Goal: Find specific page/section: Find specific page/section

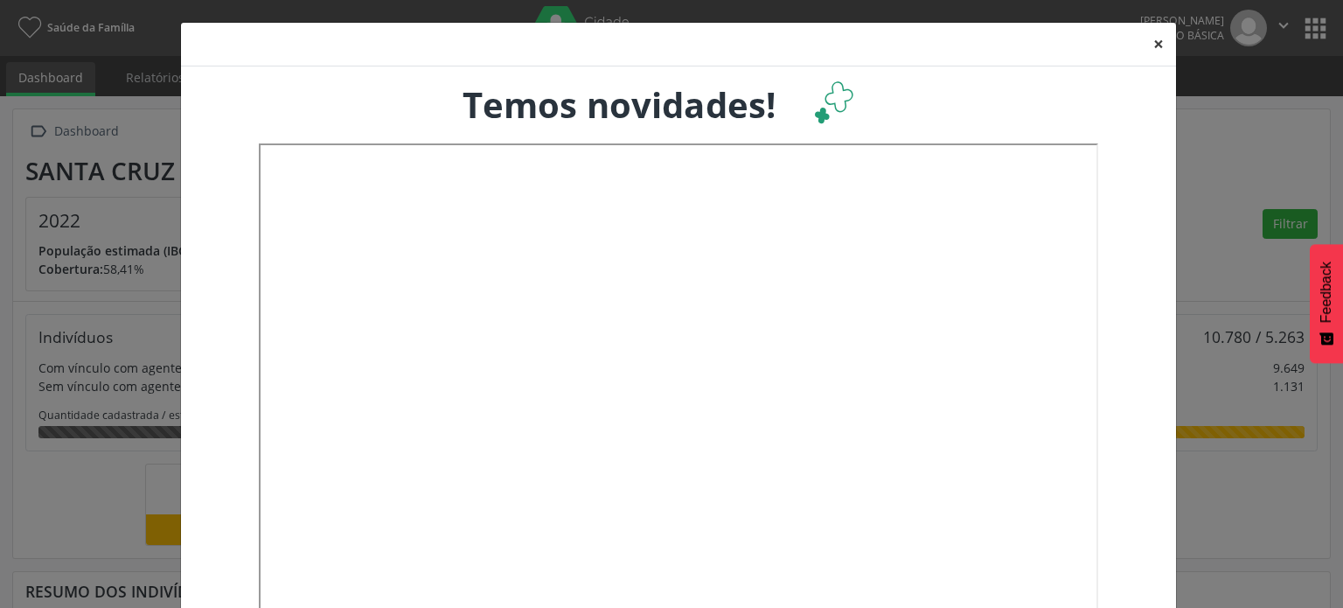
click at [1146, 38] on button "×" at bounding box center [1158, 44] width 35 height 43
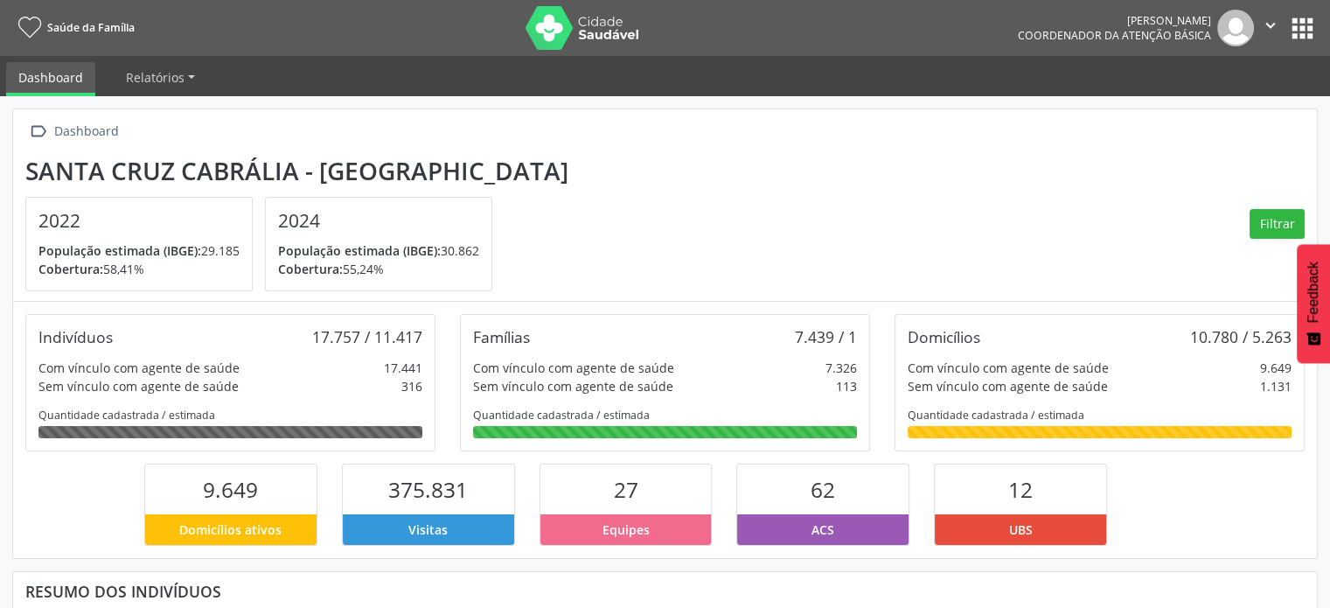
click at [1269, 30] on icon "" at bounding box center [1270, 25] width 19 height 19
click at [1302, 30] on button "apps" at bounding box center [1302, 28] width 31 height 31
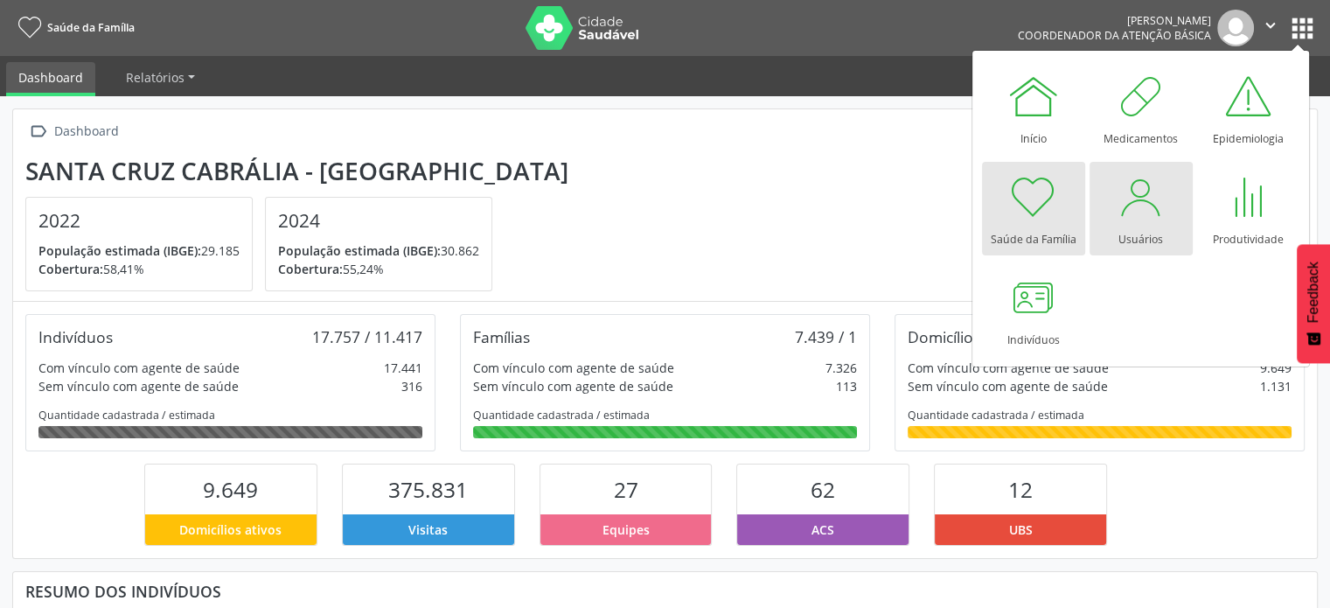
click at [1148, 202] on div at bounding box center [1141, 196] width 52 height 52
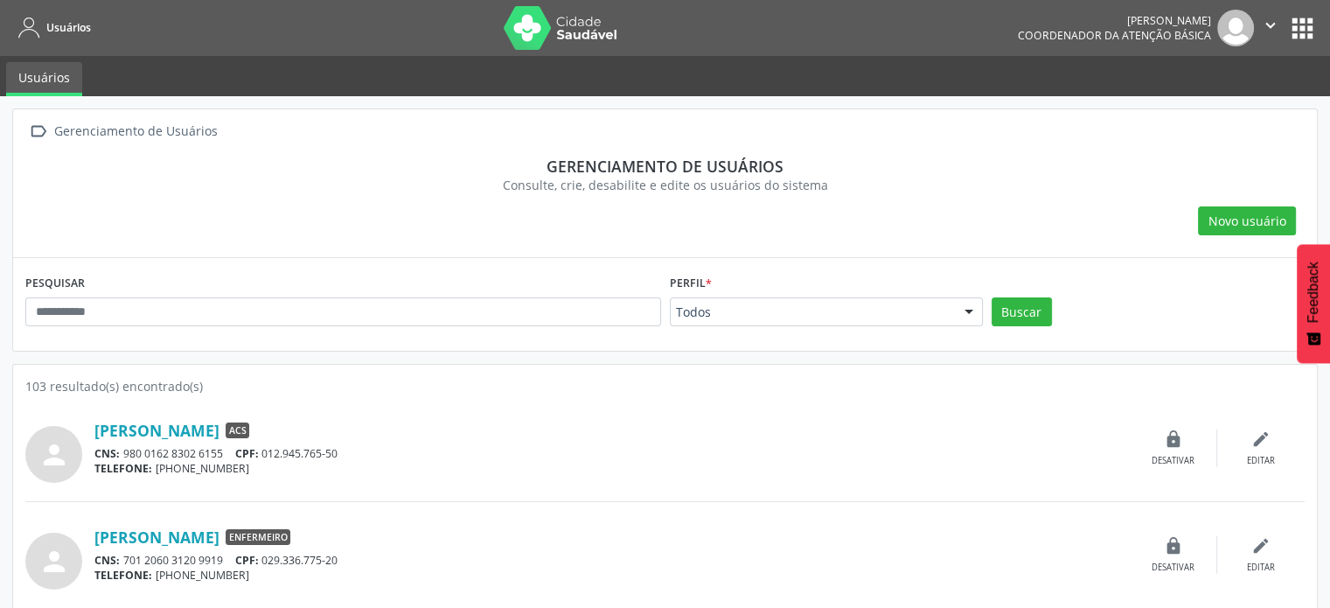
click at [1294, 13] on button "apps" at bounding box center [1302, 28] width 31 height 31
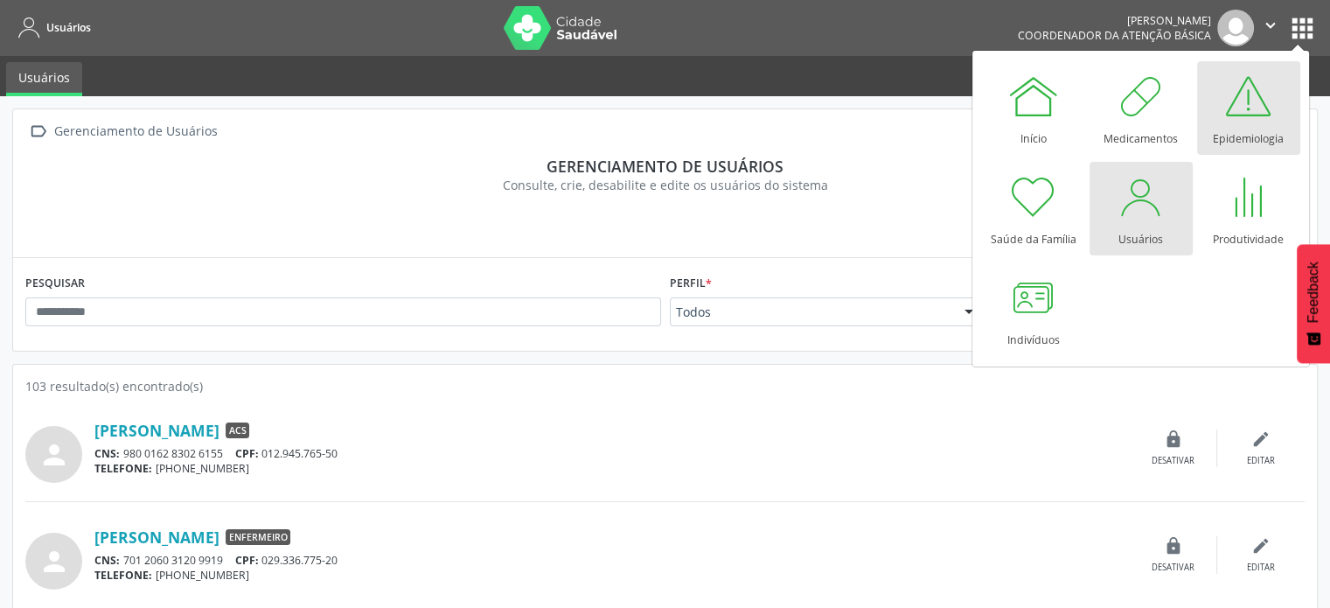
click at [1274, 97] on link "Epidemiologia" at bounding box center [1248, 108] width 103 height 94
